Goal: Transaction & Acquisition: Purchase product/service

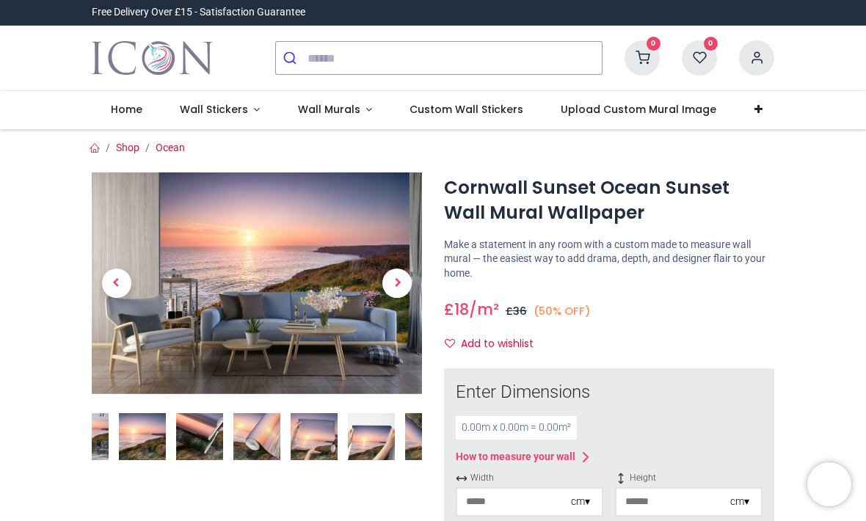
click at [394, 280] on span "Next" at bounding box center [396, 283] width 29 height 29
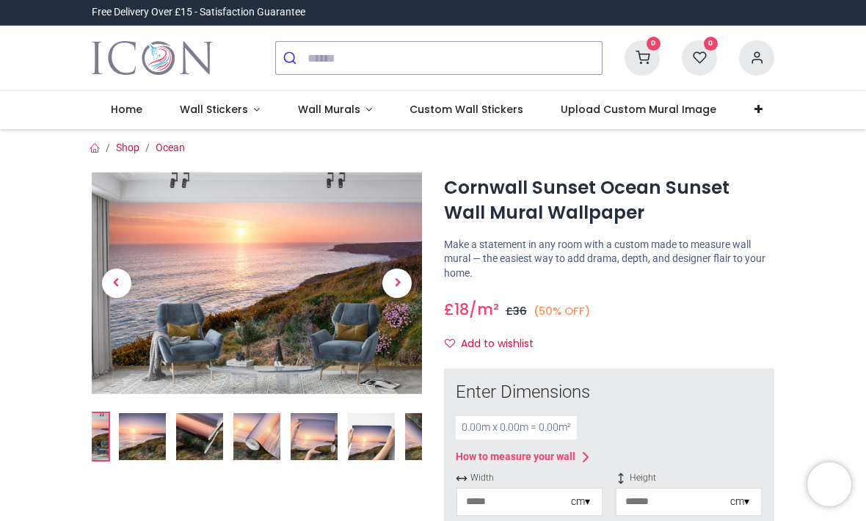
click at [409, 280] on span "Next" at bounding box center [396, 283] width 29 height 29
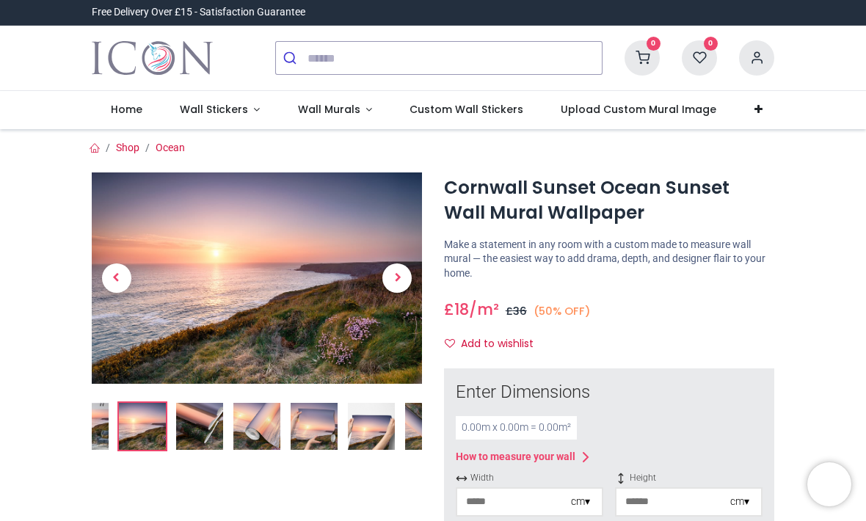
click at [411, 278] on span "Next" at bounding box center [396, 277] width 29 height 29
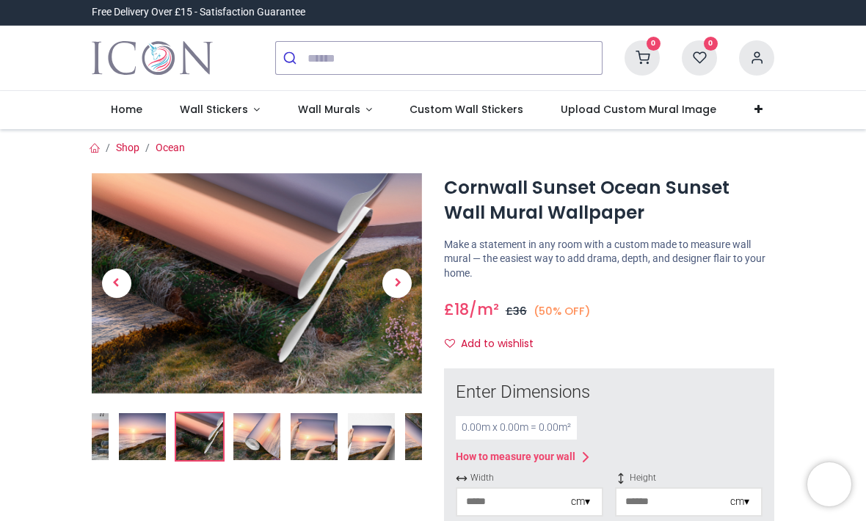
click at [406, 279] on span "Next" at bounding box center [396, 283] width 29 height 29
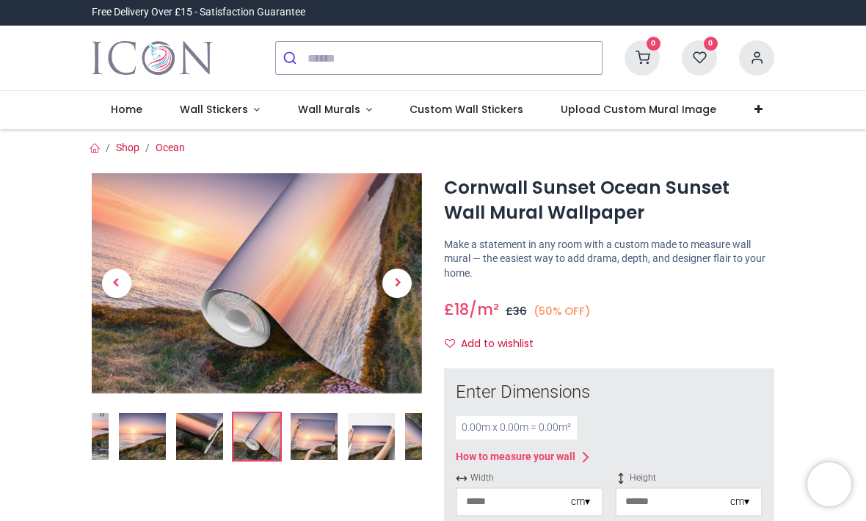
click at [404, 282] on span "Next" at bounding box center [396, 283] width 29 height 29
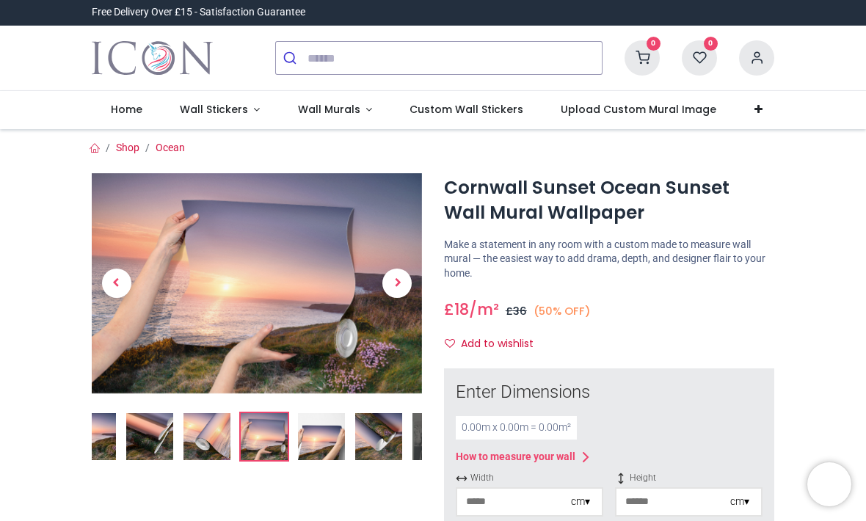
click at [327, 108] on span "Wall Murals" at bounding box center [329, 109] width 62 height 15
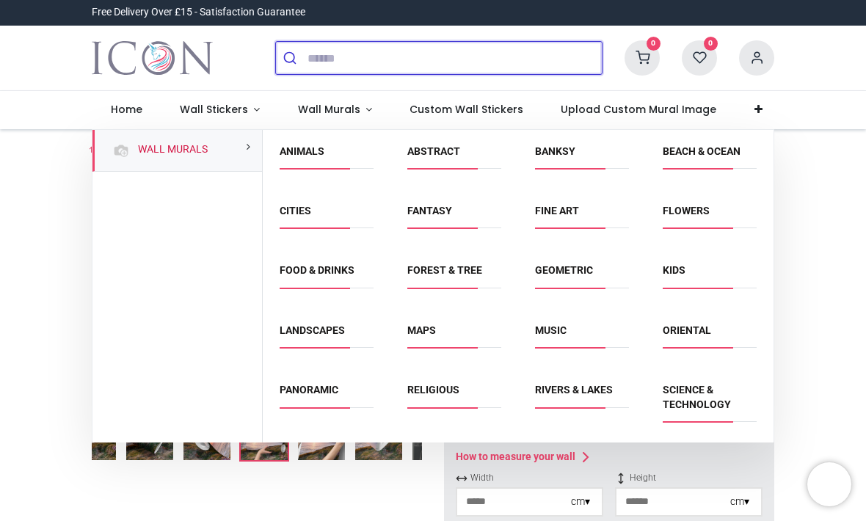
click at [344, 52] on input "search" at bounding box center [454, 58] width 294 height 32
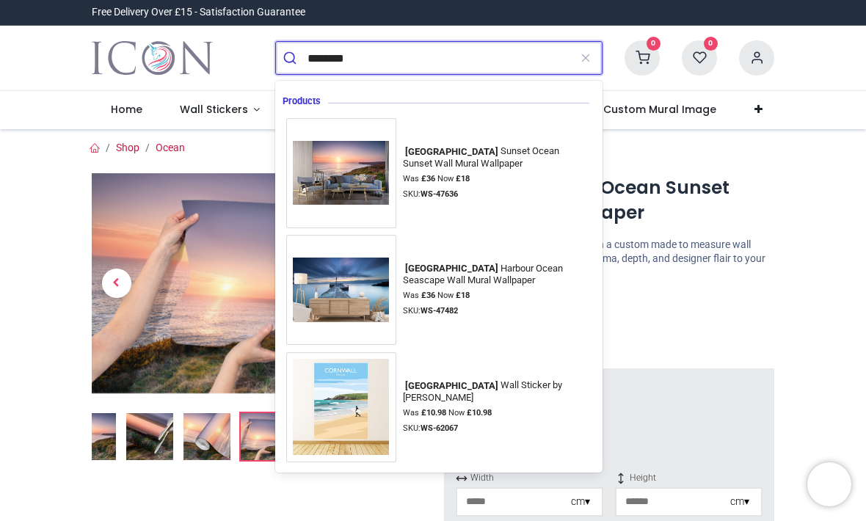
type input "********"
click at [291, 58] on button "submit" at bounding box center [292, 58] width 32 height 32
